Goal: Transaction & Acquisition: Book appointment/travel/reservation

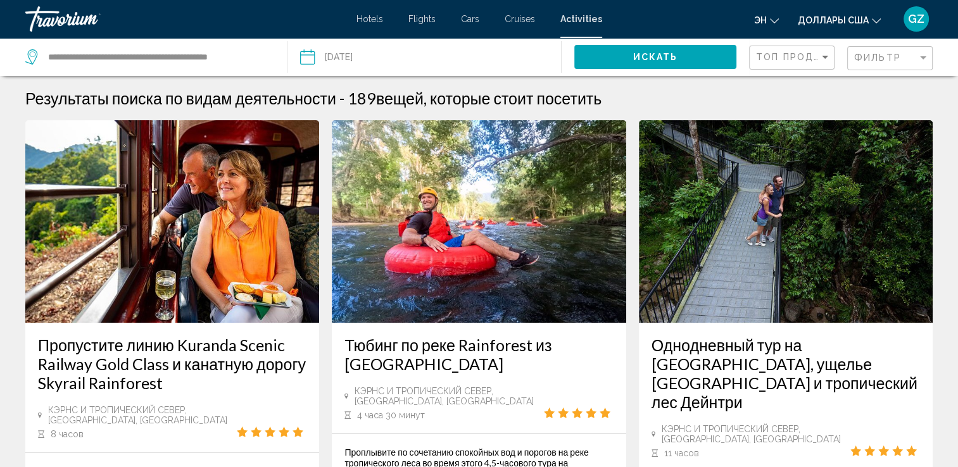
click at [374, 29] on div "Hotels Flights Cars Cruises Activities Hotels Flights Cars Cruises Activities э…" at bounding box center [479, 19] width 958 height 27
click at [373, 20] on span "Hotels" at bounding box center [369, 19] width 27 height 10
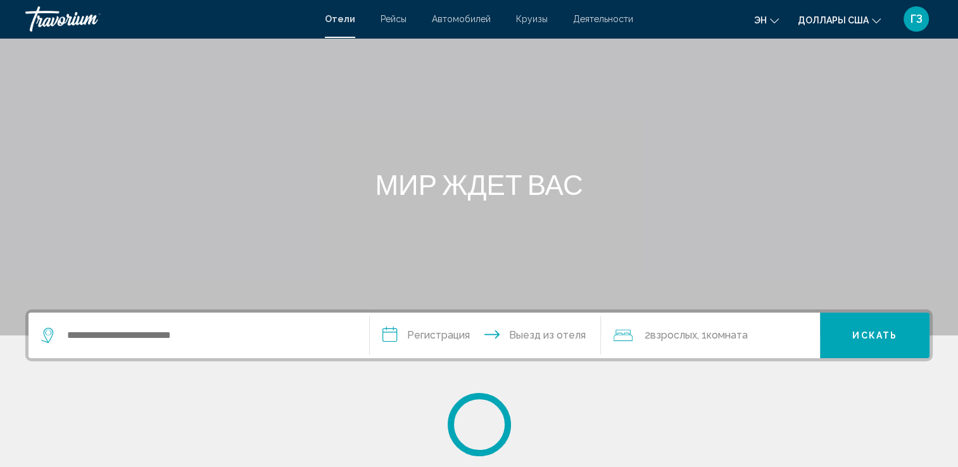
scroll to position [127, 0]
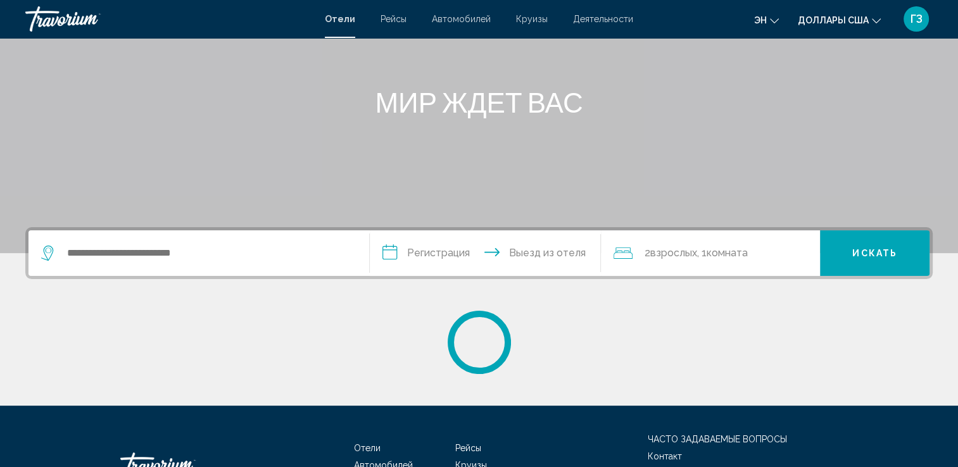
click at [123, 268] on div "Виджет поиска" at bounding box center [198, 253] width 315 height 46
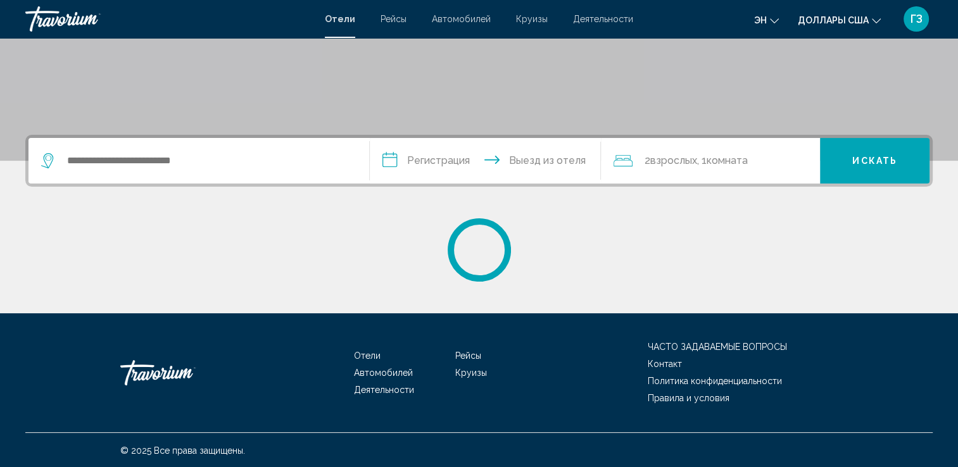
scroll to position [220, 0]
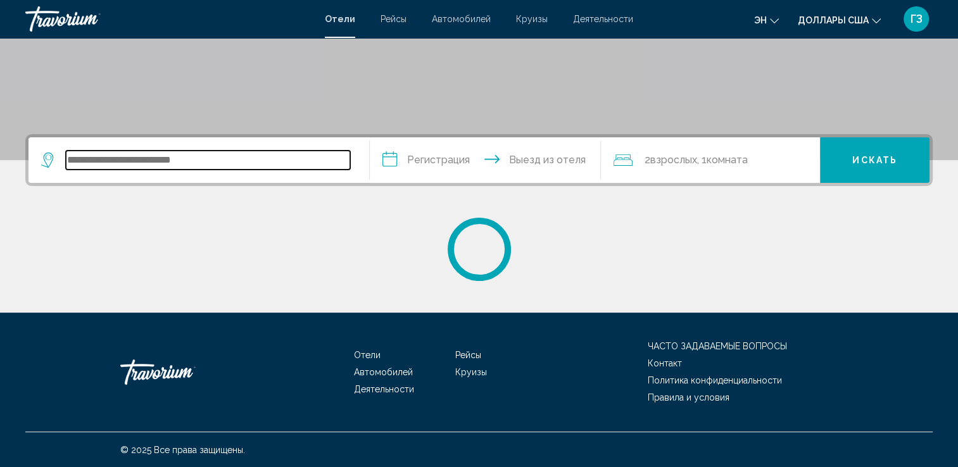
click at [99, 159] on input "Виджет поиска" at bounding box center [208, 160] width 284 height 19
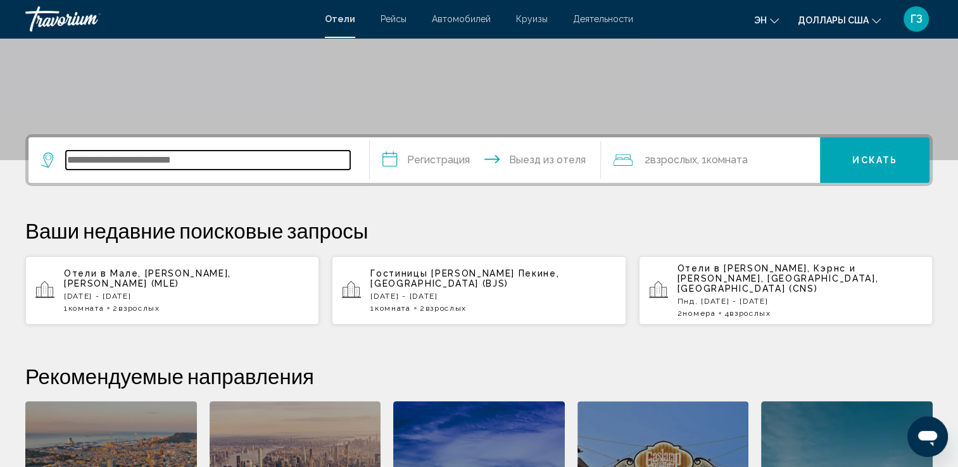
scroll to position [0, 0]
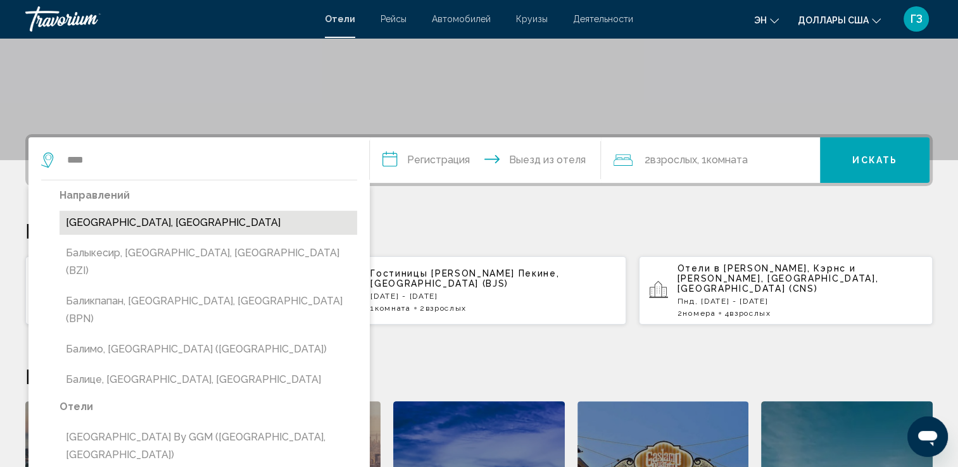
click at [162, 222] on button "[GEOGRAPHIC_DATA], [GEOGRAPHIC_DATA]" at bounding box center [207, 223] width 297 height 24
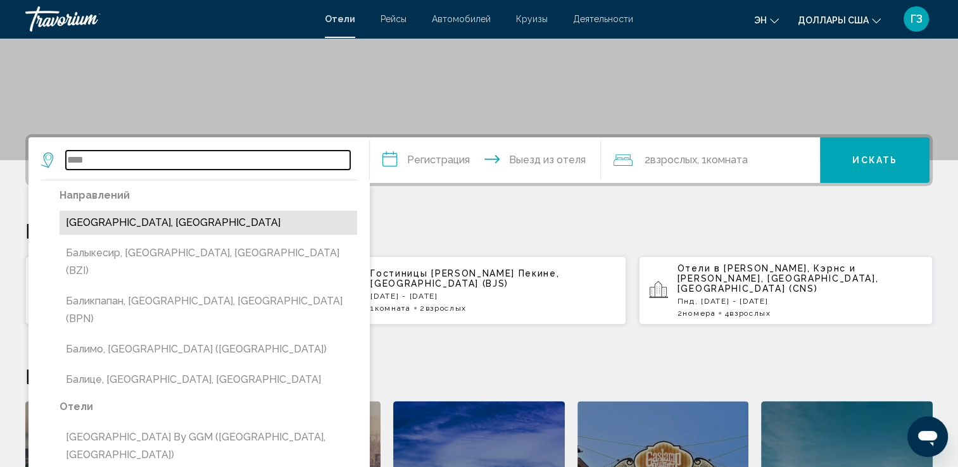
type input "**********"
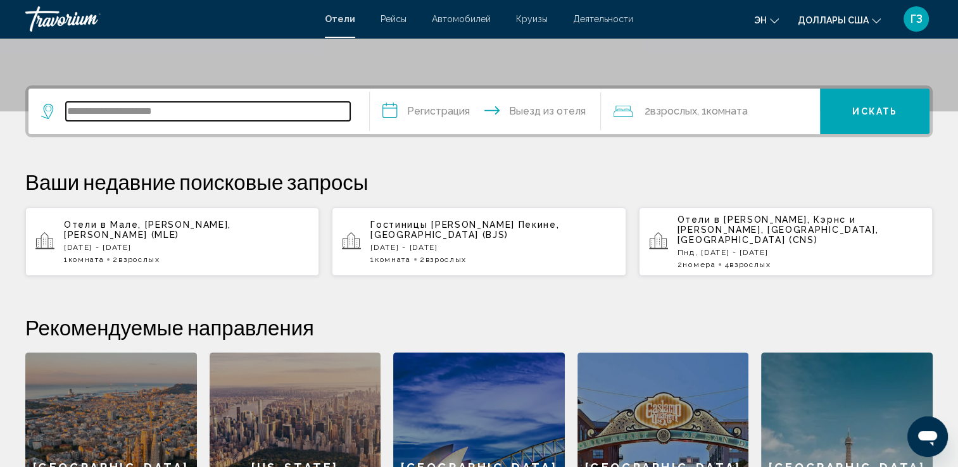
scroll to position [312, 0]
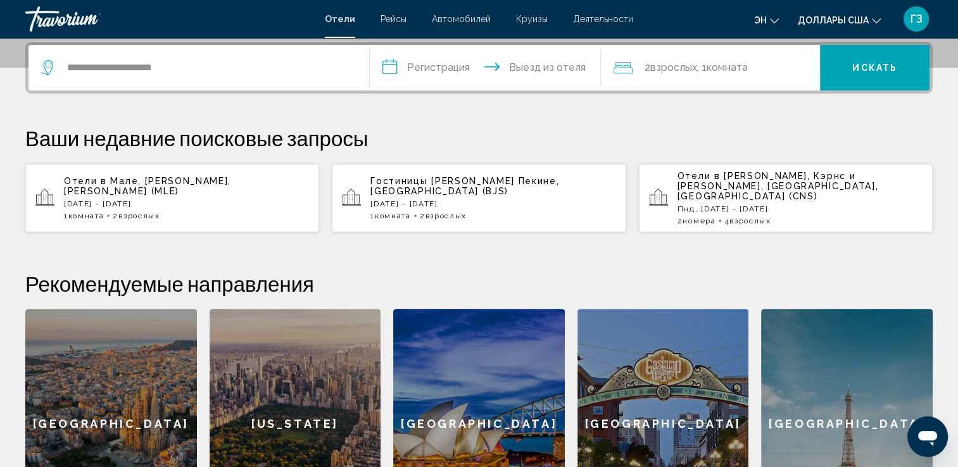
click at [441, 77] on input "**********" at bounding box center [488, 69] width 237 height 49
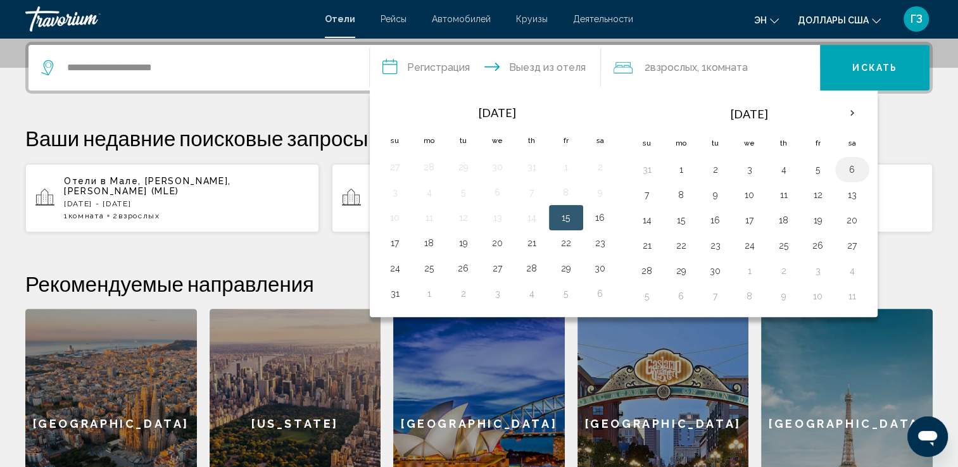
click at [857, 171] on button "6" at bounding box center [852, 170] width 20 height 18
click at [812, 170] on button "5" at bounding box center [818, 170] width 20 height 18
type input "**********"
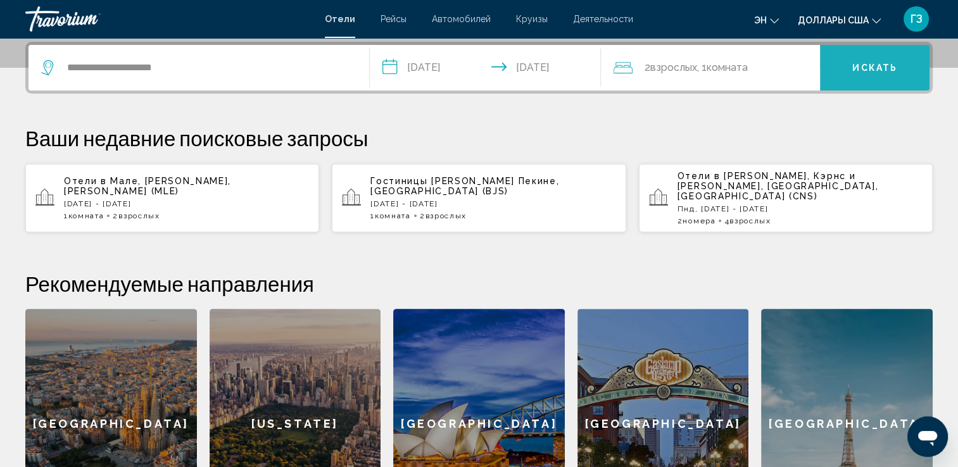
click at [851, 67] on button "Искать" at bounding box center [874, 68] width 109 height 46
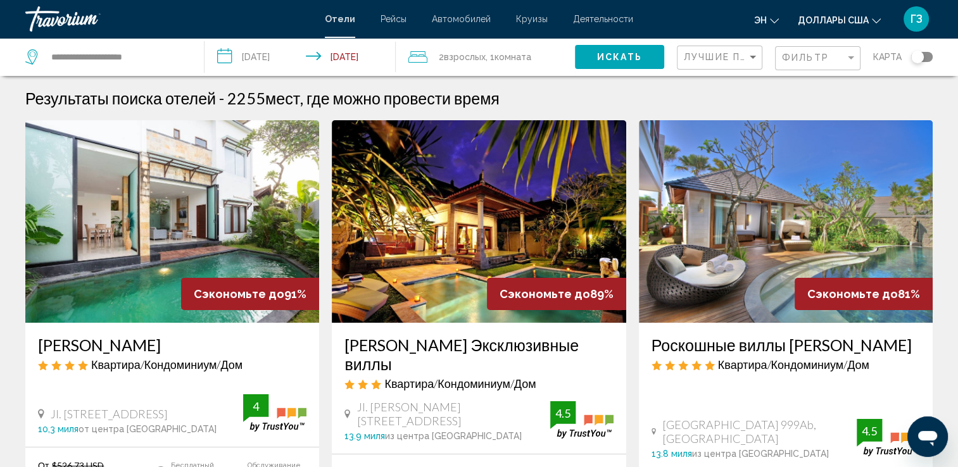
click at [929, 54] on div "Переключить карту" at bounding box center [922, 57] width 22 height 10
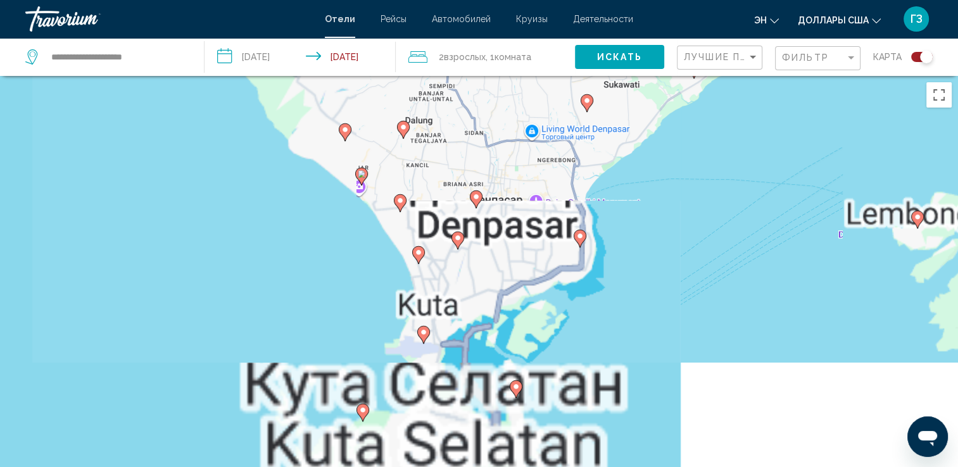
drag, startPoint x: 466, startPoint y: 371, endPoint x: 596, endPoint y: 113, distance: 288.1
click at [596, 113] on div "Чтобы активировать перетаскивание с помощью клавиатуры, нажмите Alt + Ввод. Пос…" at bounding box center [479, 309] width 958 height 467
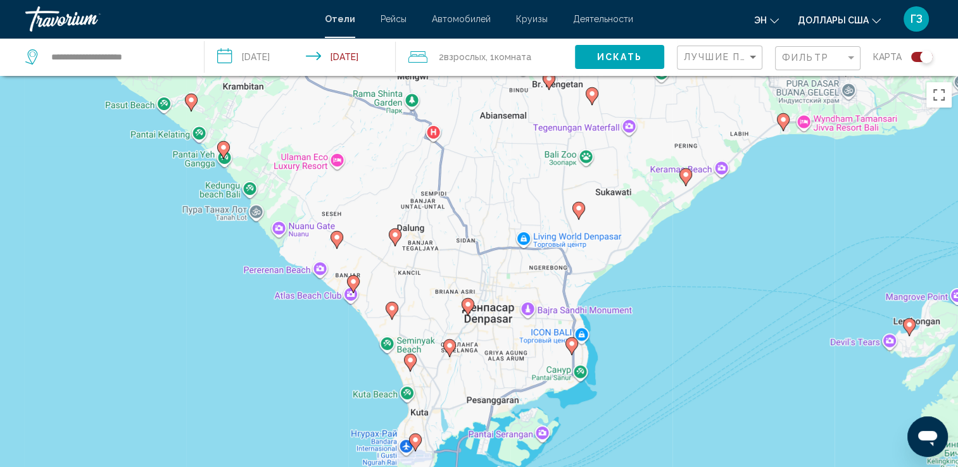
drag, startPoint x: 640, startPoint y: 153, endPoint x: 628, endPoint y: 265, distance: 112.0
click at [628, 265] on div "Чтобы активировать перетаскивание с помощью клавиатуры, нажмите Alt + Ввод. Пос…" at bounding box center [479, 309] width 958 height 467
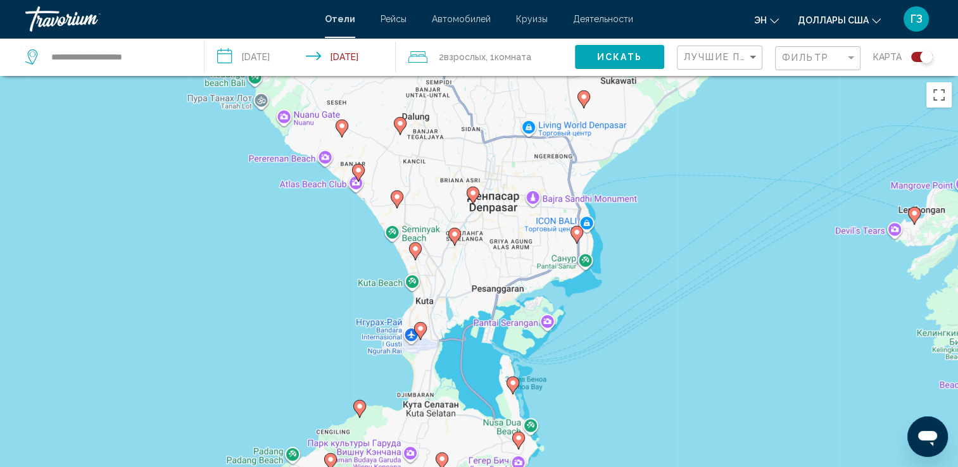
drag, startPoint x: 555, startPoint y: 393, endPoint x: 560, endPoint y: 279, distance: 114.0
click at [560, 279] on div "Чтобы активировать перетаскивание с помощью клавиатуры, нажмите Alt + Ввод. Пос…" at bounding box center [479, 309] width 958 height 467
click at [413, 254] on icon "Основное содержание" at bounding box center [414, 251] width 11 height 16
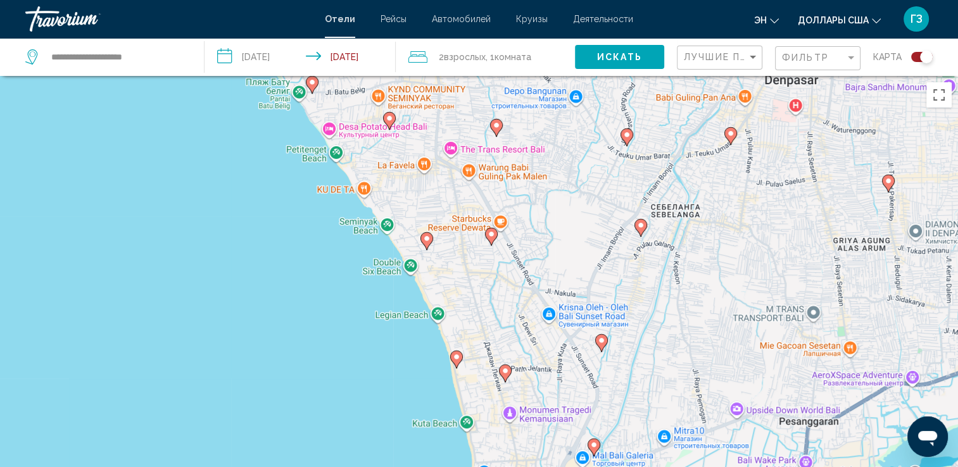
click at [466, 427] on div "Для навигации используйте клавиши со стрелками. Чтобы активировать перетаскиван…" at bounding box center [479, 309] width 958 height 467
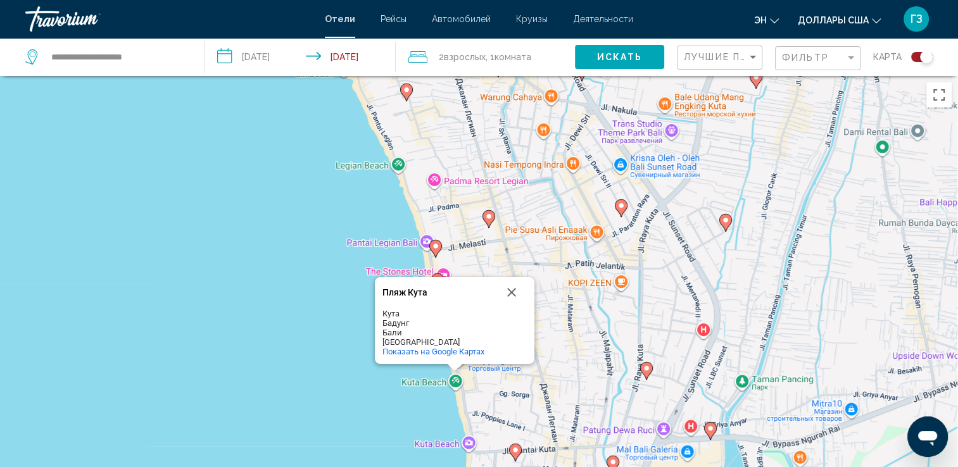
drag, startPoint x: 618, startPoint y: 379, endPoint x: 572, endPoint y: 297, distance: 94.4
click at [592, 303] on div "Для навигации используйте клавиши со стрелками. Чтобы активировать перетаскиван…" at bounding box center [479, 309] width 958 height 467
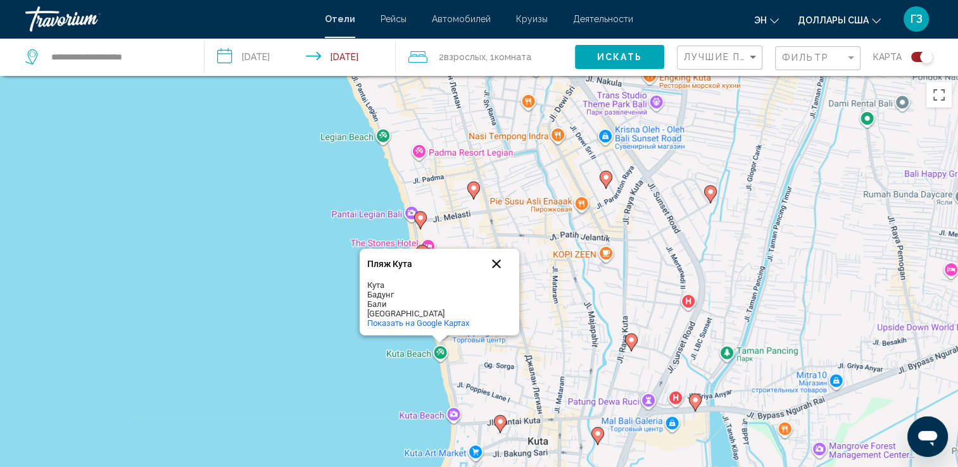
click at [492, 265] on button "Закрыть" at bounding box center [496, 264] width 30 height 30
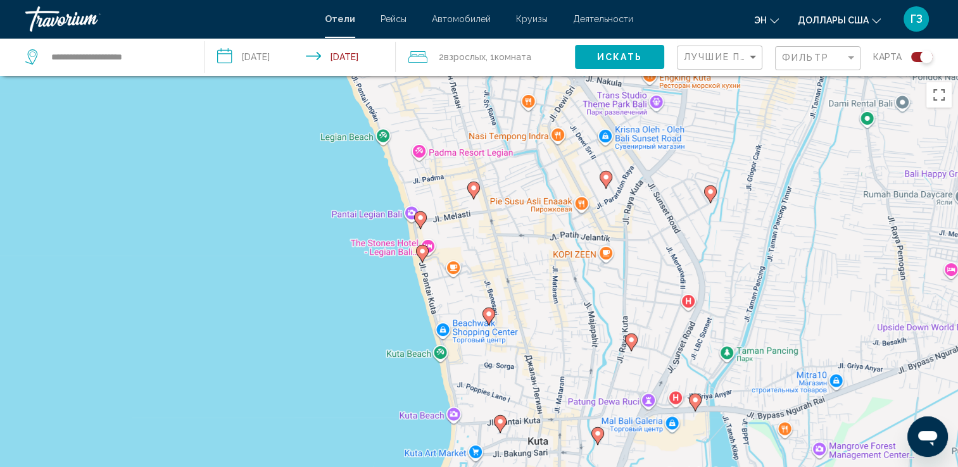
click at [422, 259] on icon "Основное содержание" at bounding box center [421, 254] width 11 height 16
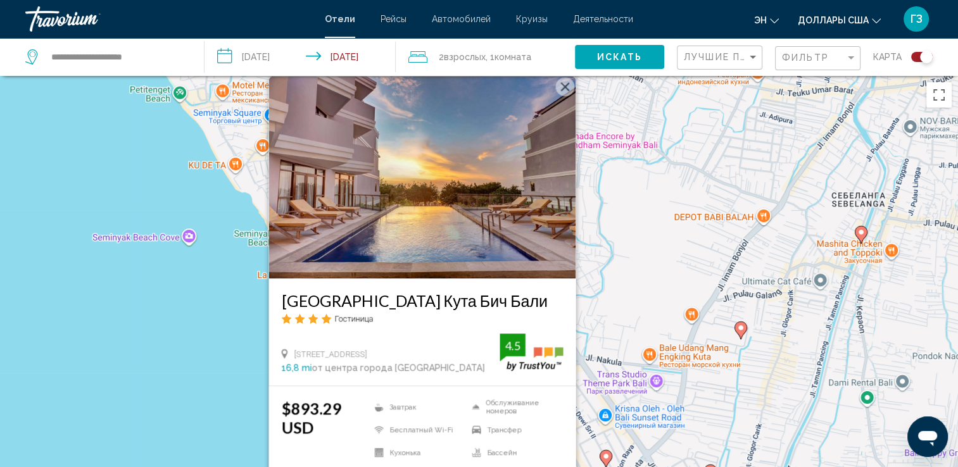
click at [564, 89] on button "Закрыть" at bounding box center [564, 86] width 19 height 19
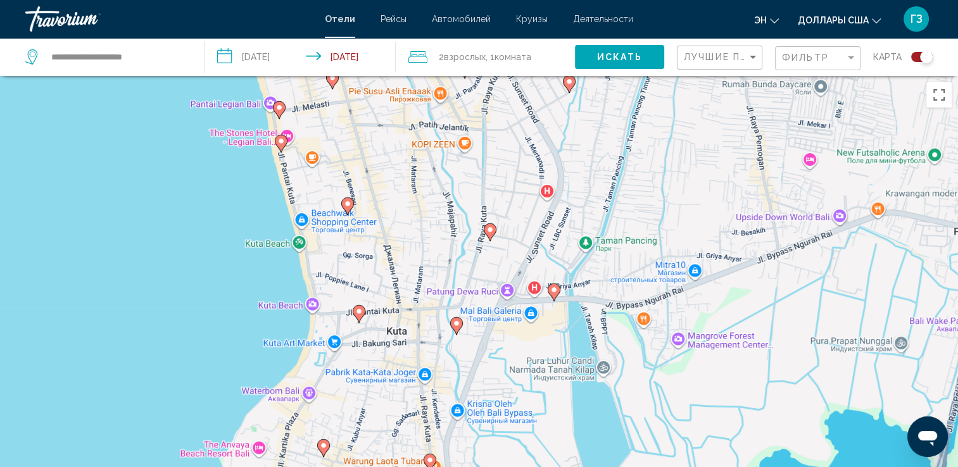
drag, startPoint x: 527, startPoint y: 370, endPoint x: 387, endPoint y: -36, distance: 429.1
click at [387, 0] on html "**********" at bounding box center [479, 233] width 958 height 467
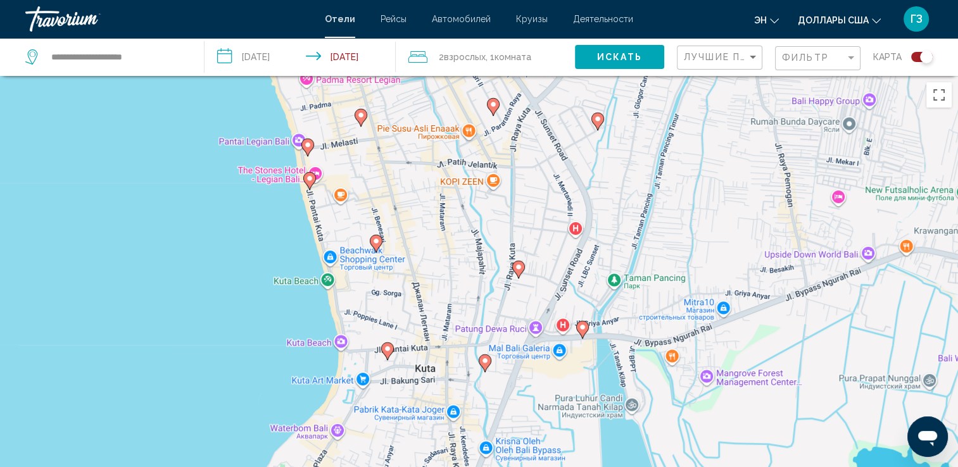
drag, startPoint x: 323, startPoint y: 225, endPoint x: 361, endPoint y: 271, distance: 58.9
click at [361, 271] on div "Чтобы активировать перетаскивание с помощью клавиатуры, нажмите Alt + Ввод. Пос…" at bounding box center [479, 309] width 958 height 467
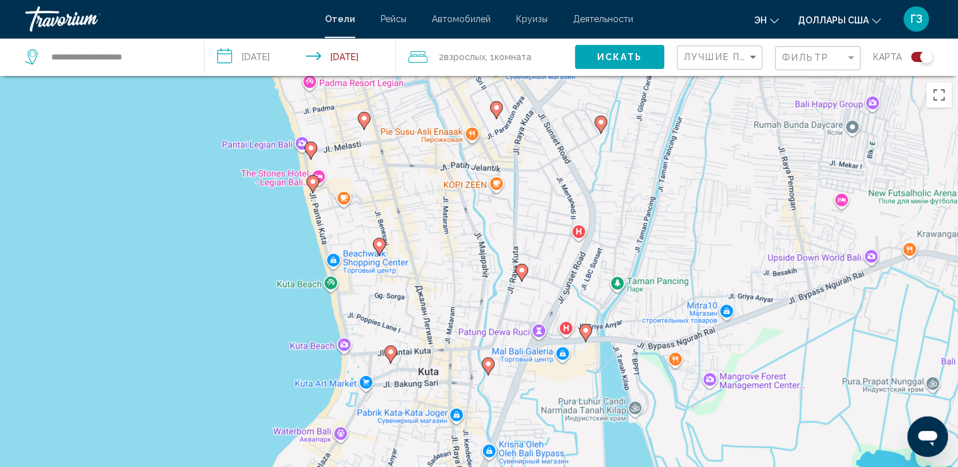
click at [309, 182] on image "Основное содержание" at bounding box center [313, 182] width 8 height 8
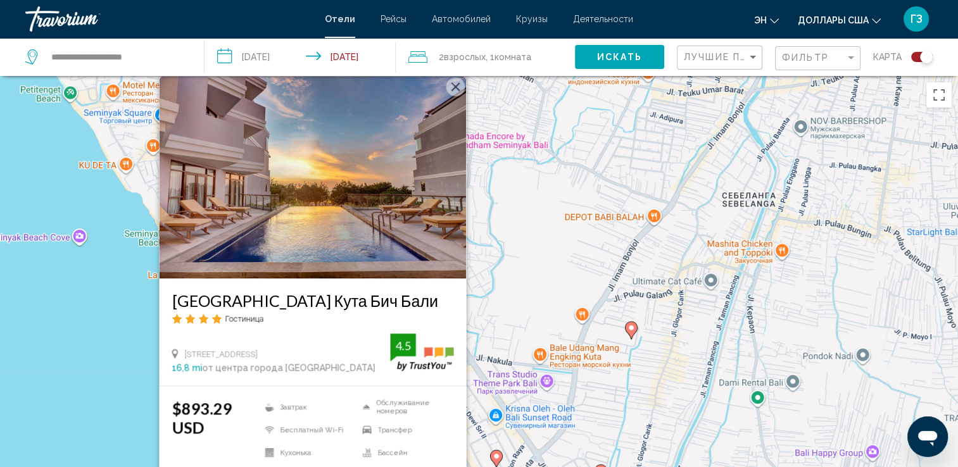
drag, startPoint x: 452, startPoint y: 87, endPoint x: 448, endPoint y: 96, distance: 9.6
click at [452, 87] on button "Закрыть" at bounding box center [455, 86] width 19 height 19
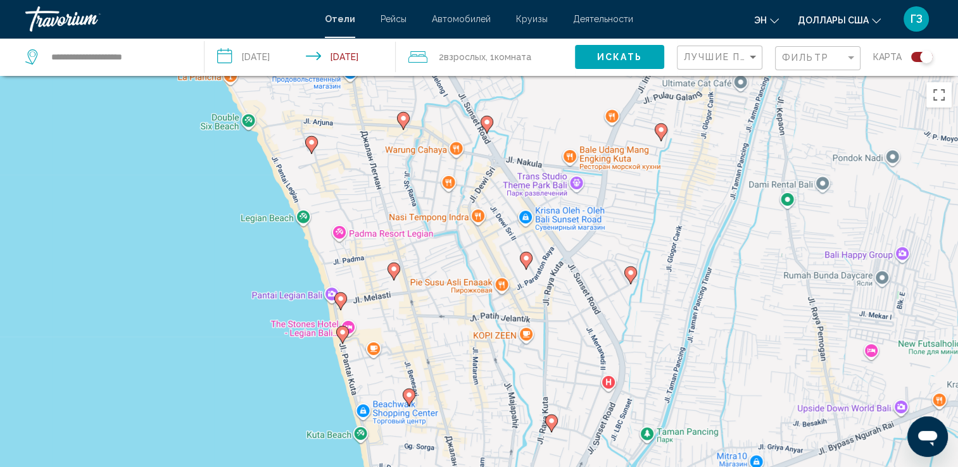
drag, startPoint x: 369, startPoint y: 401, endPoint x: 400, endPoint y: 191, distance: 212.4
click at [400, 191] on div "Чтобы активировать перетаскивание с помощью клавиатуры, нажмите Alt + Ввод. Пос…" at bounding box center [479, 309] width 958 height 467
click at [339, 300] on image "Основное содержание" at bounding box center [341, 299] width 8 height 8
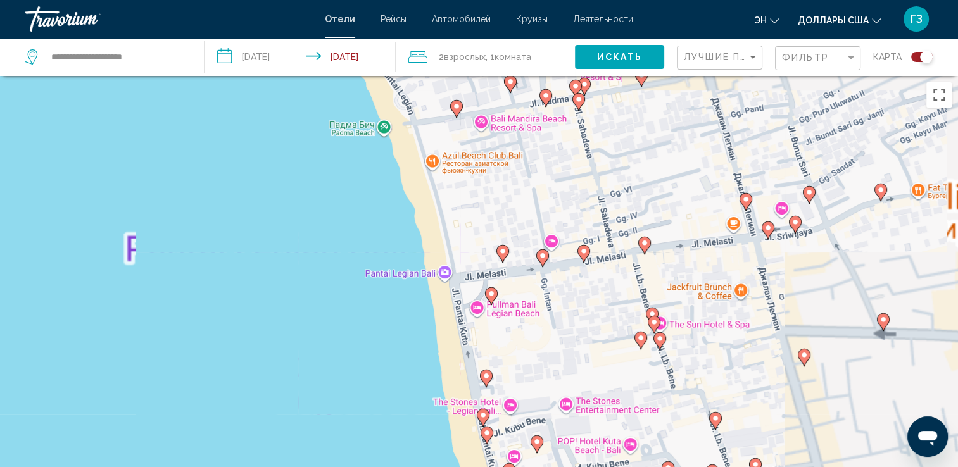
click at [492, 297] on icon "Основное содержание" at bounding box center [490, 296] width 11 height 16
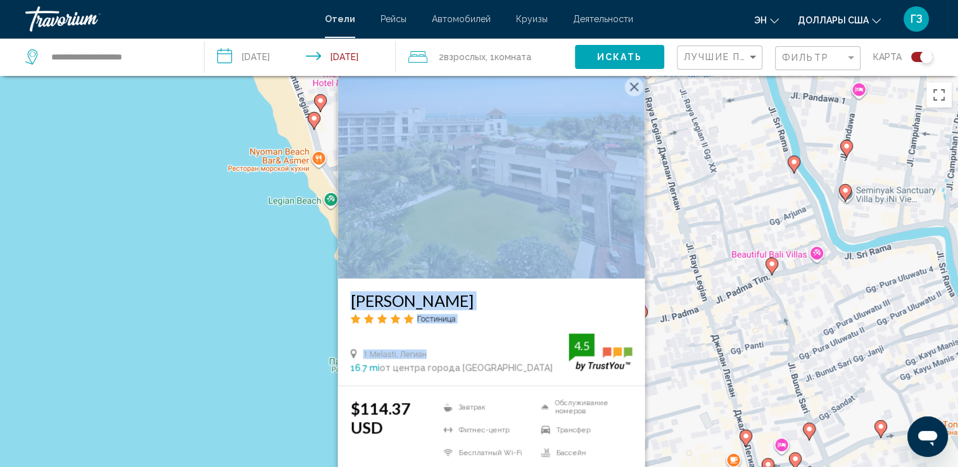
drag, startPoint x: 500, startPoint y: 335, endPoint x: 460, endPoint y: 169, distance: 171.3
click at [460, 169] on div "[PERSON_NAME] [GEOGRAPHIC_DATA] 1 Melasti, [GEOGRAPHIC_DATA] 16.7 mi от центра …" at bounding box center [490, 230] width 307 height 309
click at [637, 91] on button "Закрыть" at bounding box center [633, 86] width 19 height 19
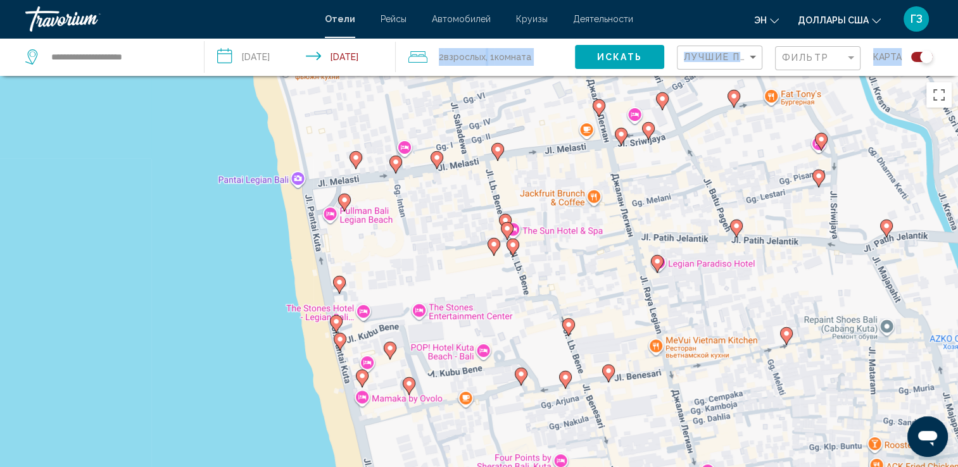
drag, startPoint x: 523, startPoint y: 399, endPoint x: 370, endPoint y: 53, distance: 378.3
click at [370, 76] on div "**********" at bounding box center [479, 347] width 958 height 543
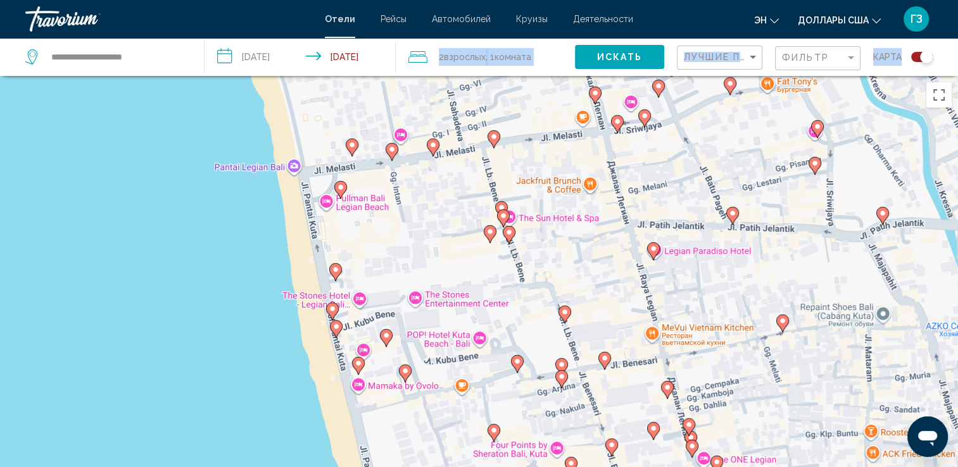
click at [334, 269] on image "Основное содержание" at bounding box center [336, 270] width 8 height 8
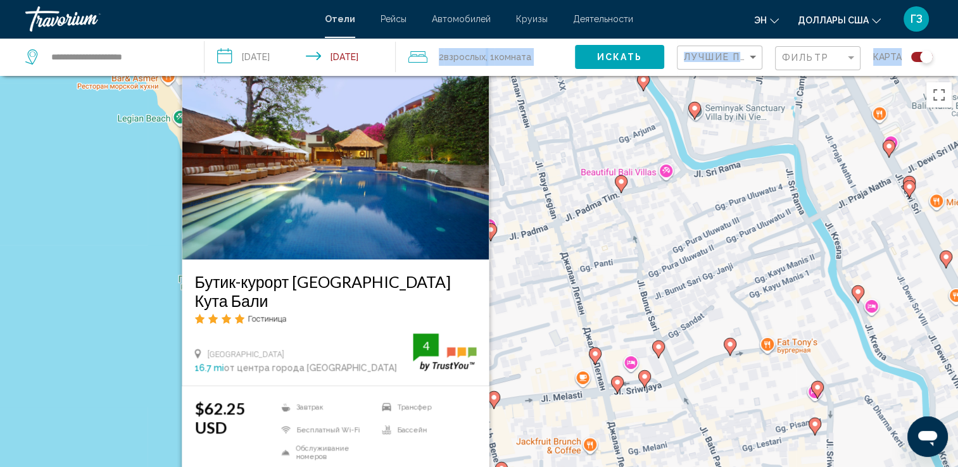
click at [333, 345] on div "[GEOGRAPHIC_DATA] 16.7 mi от центра города [GEOGRAPHIC_DATA] from [GEOGRAPHIC_D…" at bounding box center [335, 353] width 282 height 39
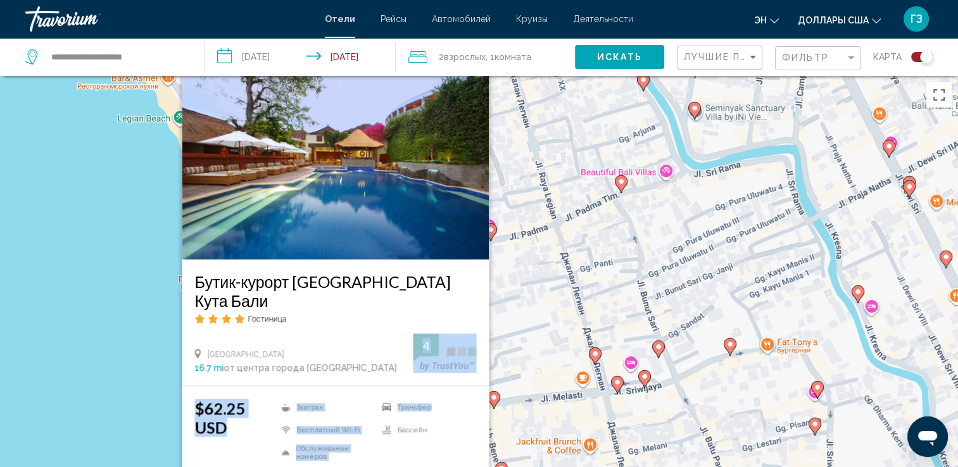
drag, startPoint x: 430, startPoint y: 404, endPoint x: 429, endPoint y: 386, distance: 17.8
click at [429, 386] on div "Бутик-курорт [GEOGRAPHIC_DATA] Кута Бали [GEOGRAPHIC_DATA] [GEOGRAPHIC_DATA] 16…" at bounding box center [335, 287] width 307 height 460
click at [481, 77] on button "Закрыть" at bounding box center [477, 67] width 19 height 19
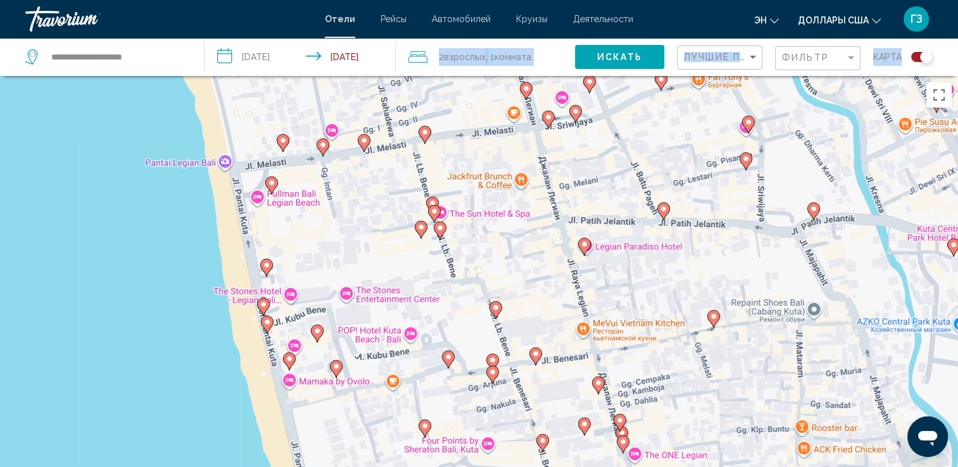
drag, startPoint x: 412, startPoint y: 316, endPoint x: 341, endPoint y: 47, distance: 277.7
click at [341, 76] on div "**********" at bounding box center [479, 347] width 958 height 543
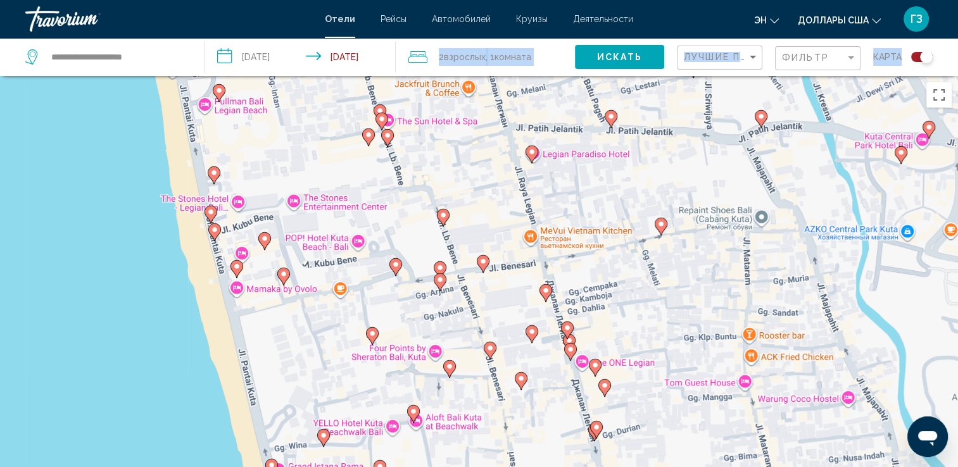
click at [236, 275] on icon "Основное содержание" at bounding box center [235, 269] width 11 height 16
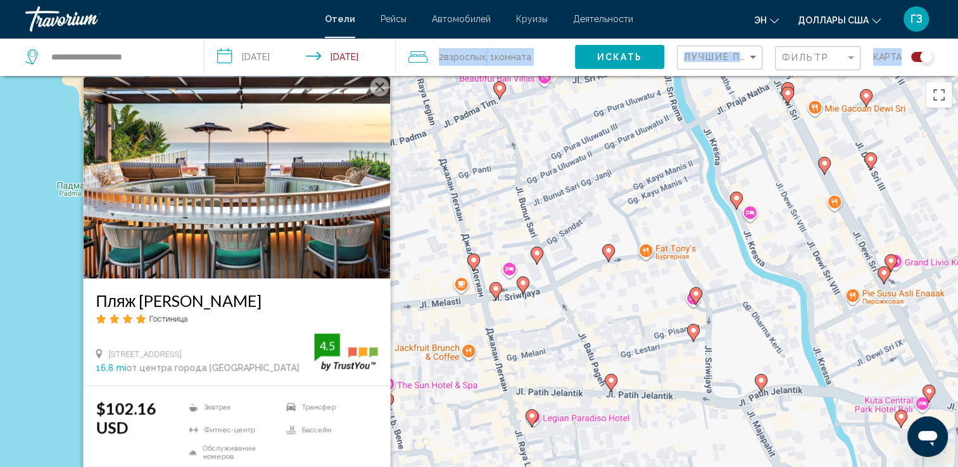
click at [322, 318] on div "Гостиница" at bounding box center [237, 318] width 282 height 11
click at [384, 86] on button "Закрыть" at bounding box center [379, 86] width 19 height 19
